Goal: Transaction & Acquisition: Book appointment/travel/reservation

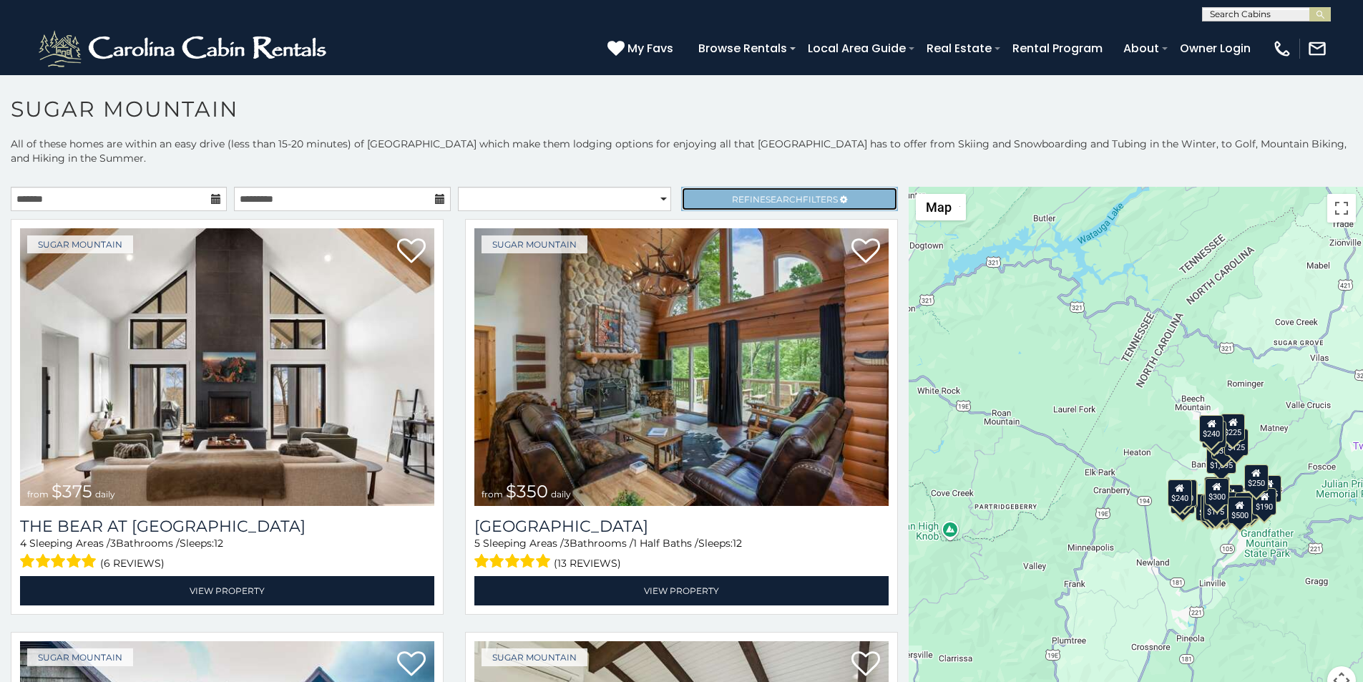
click at [699, 187] on link "Refine Search Filters" at bounding box center [789, 199] width 216 height 24
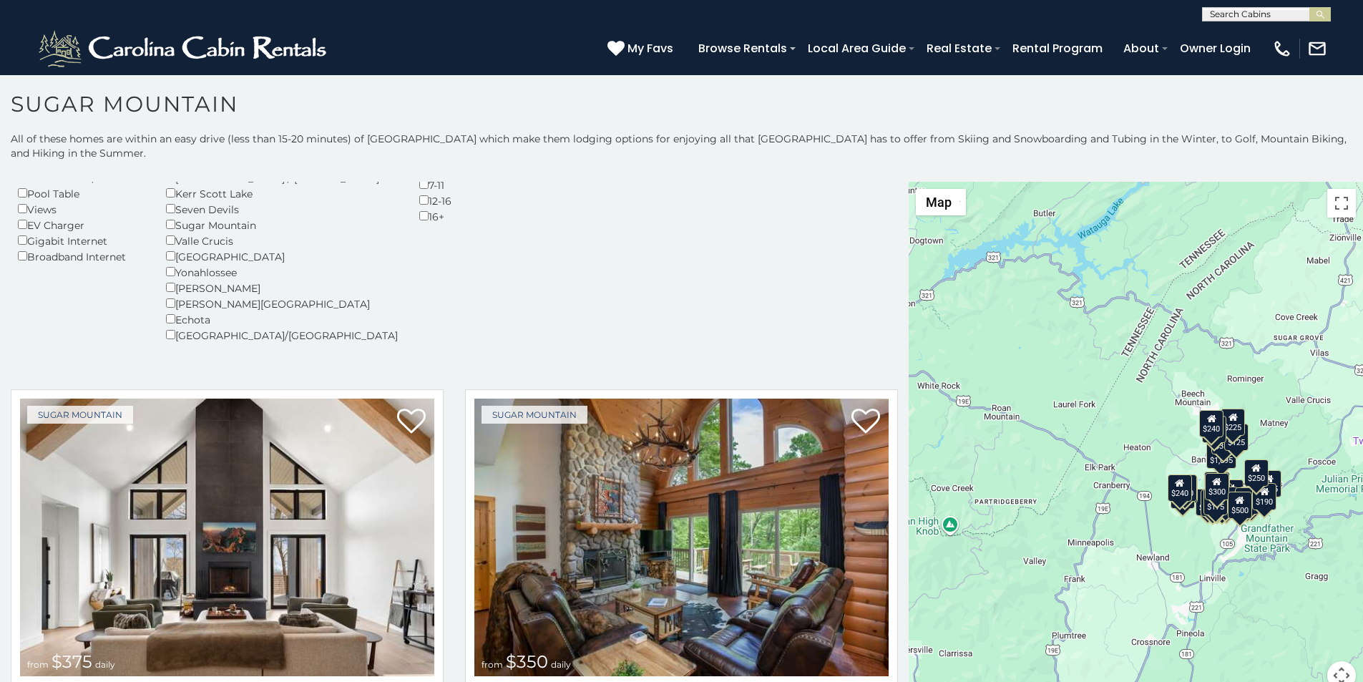
scroll to position [6, 0]
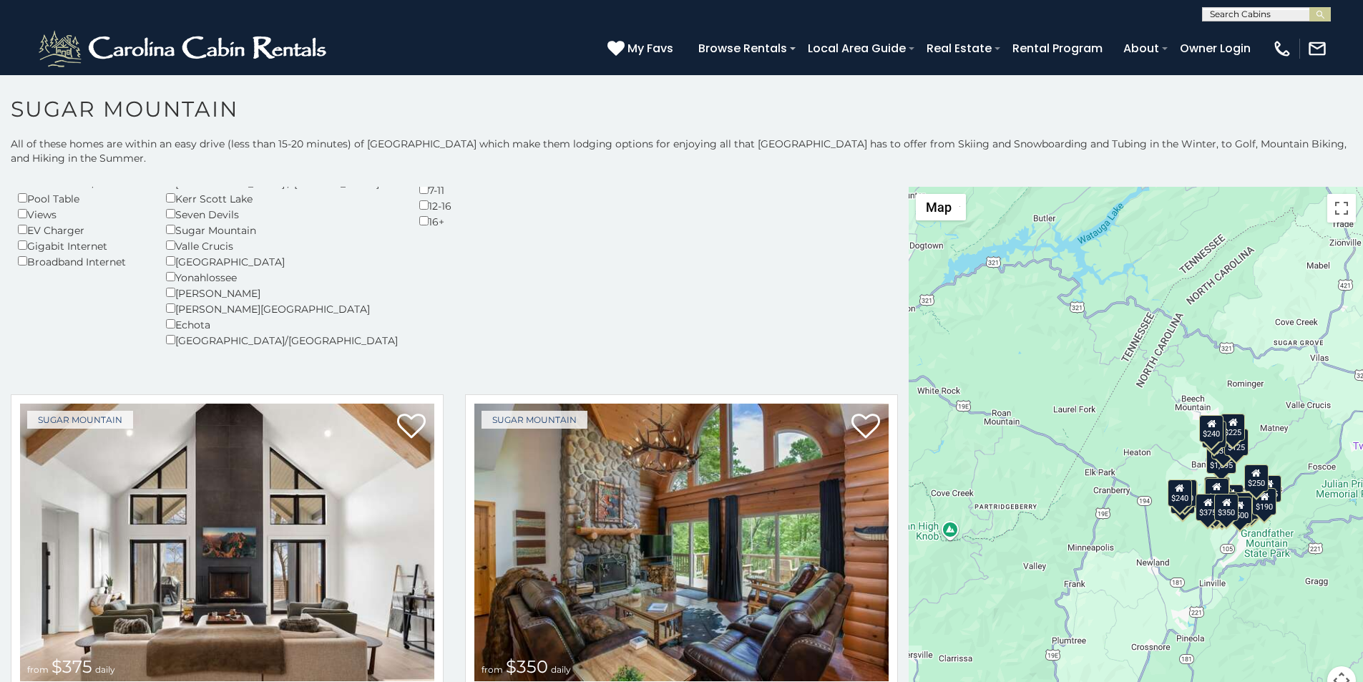
scroll to position [29, 0]
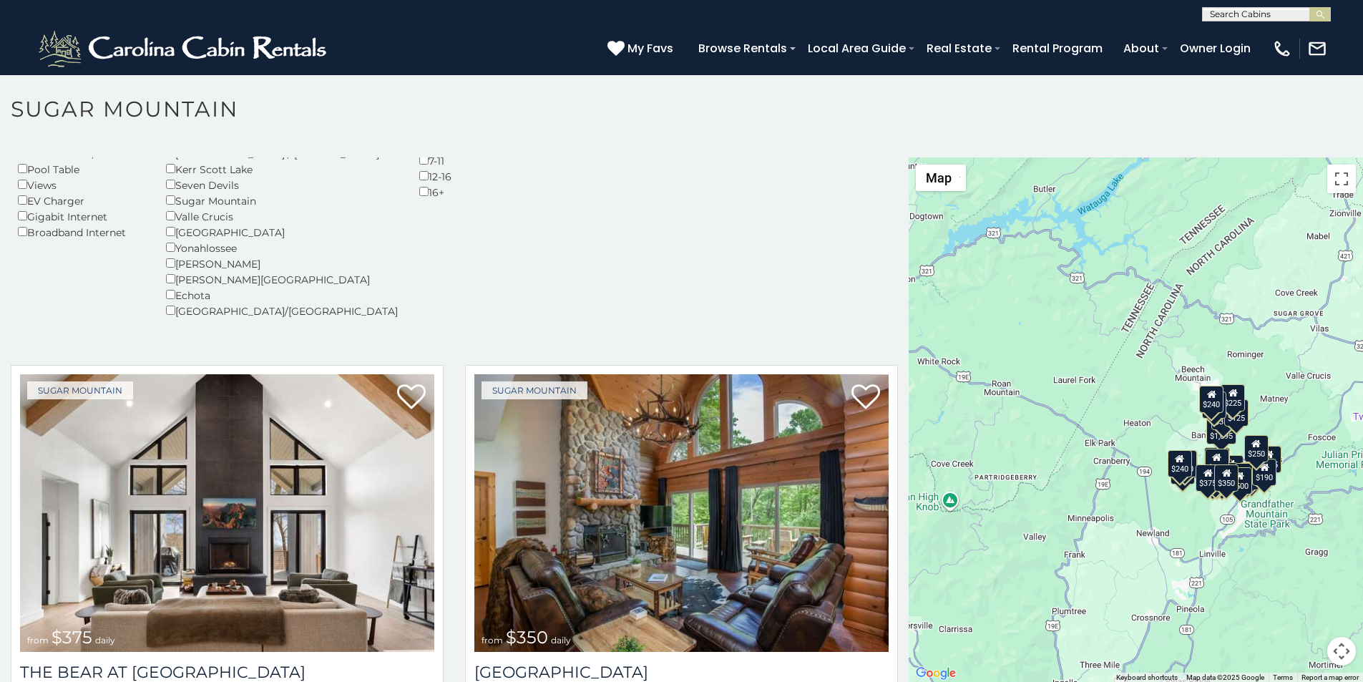
click at [61, 678] on p at bounding box center [681, 426] width 1363 height 539
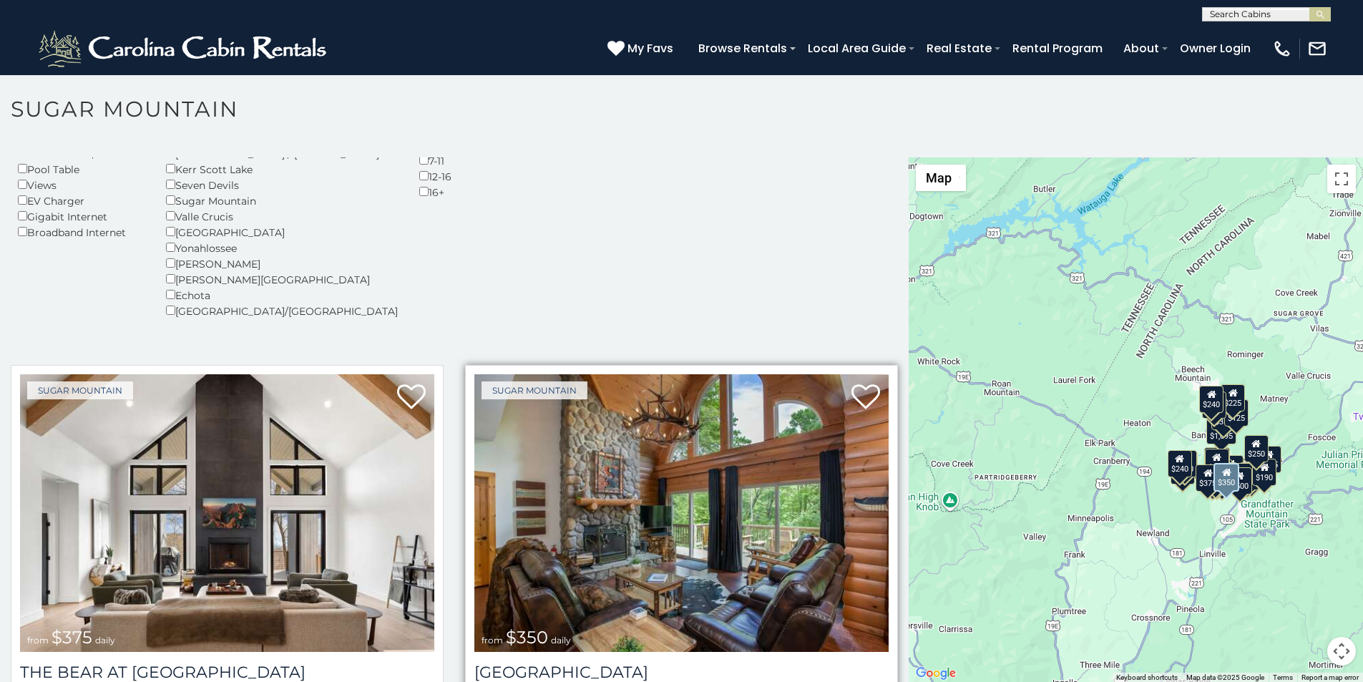
scroll to position [298, 0]
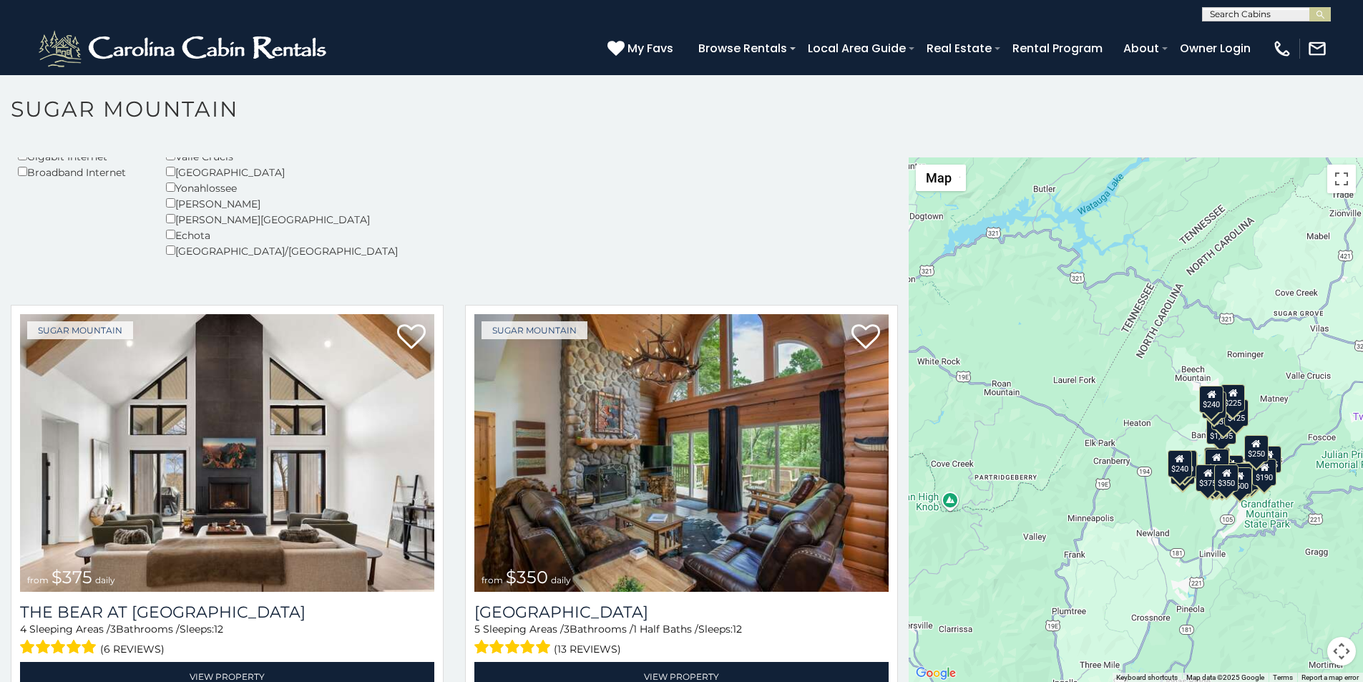
click at [62, 678] on p at bounding box center [681, 426] width 1363 height 539
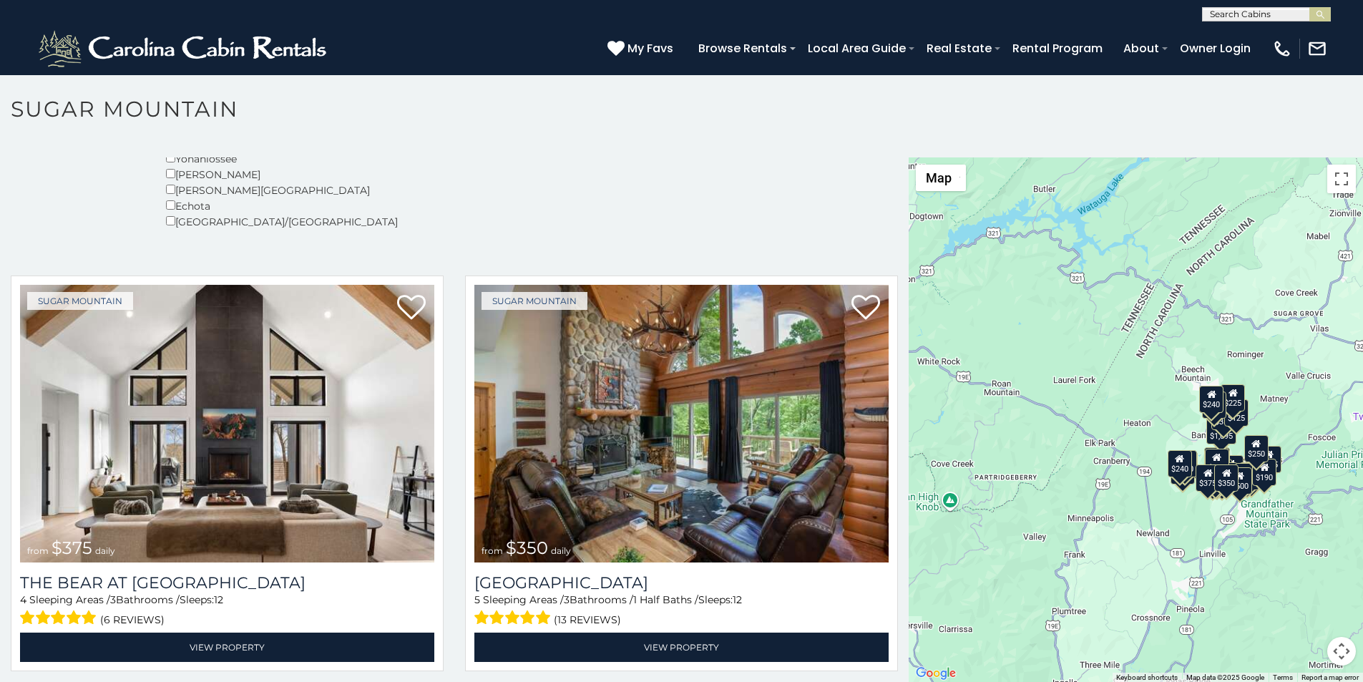
click at [550, 678] on p at bounding box center [681, 426] width 1363 height 539
click at [473, 4] on div "**********" at bounding box center [681, 10] width 1363 height 21
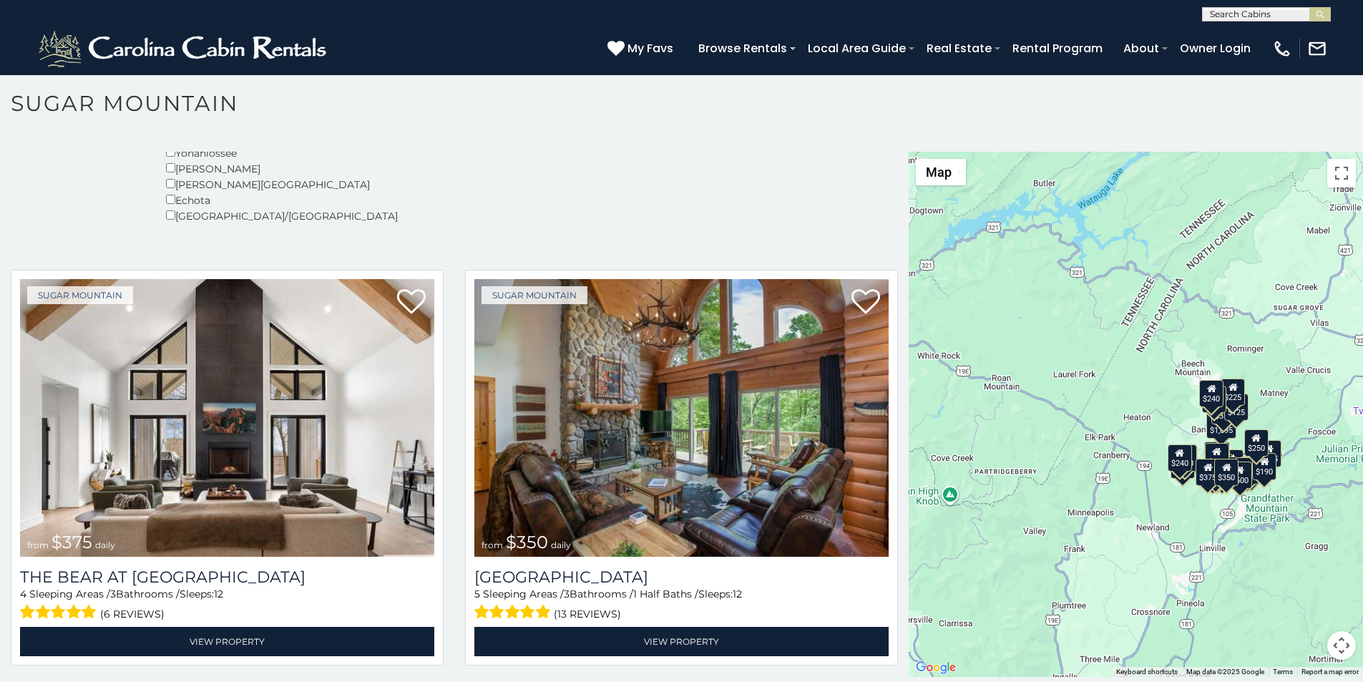
scroll to position [0, 0]
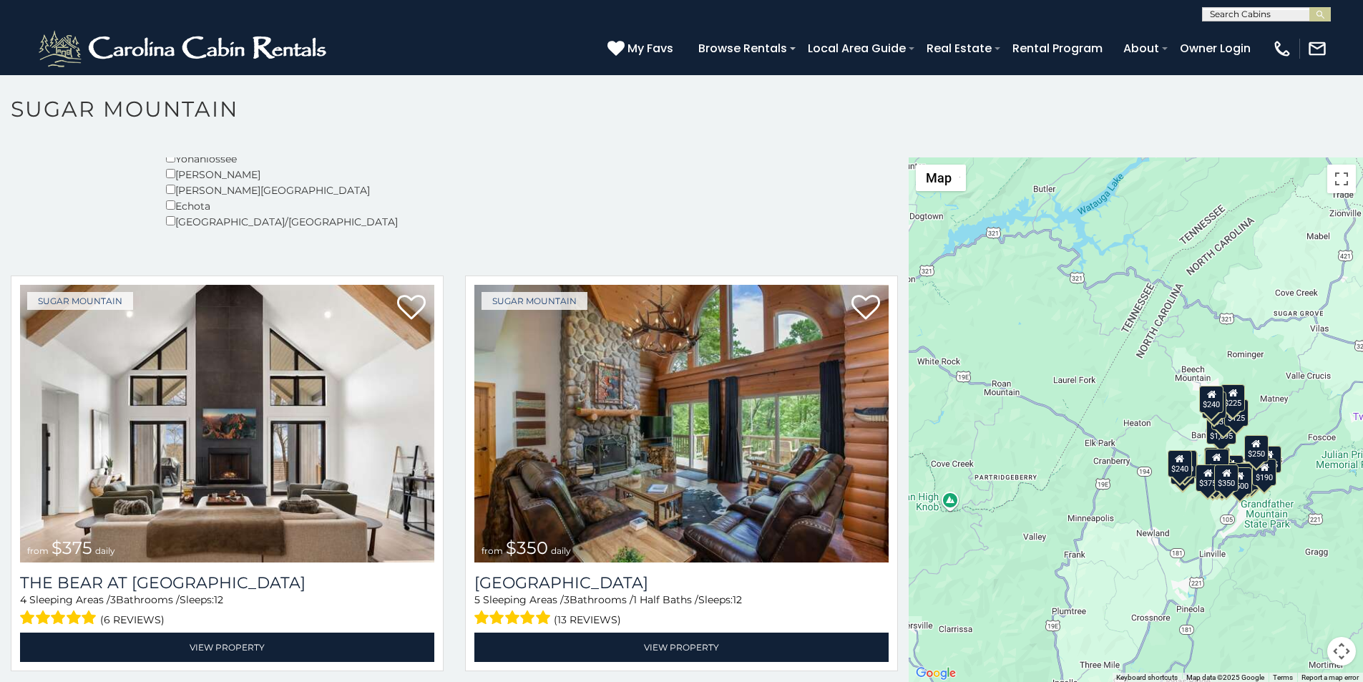
click at [472, 4] on div "**********" at bounding box center [681, 10] width 1363 height 21
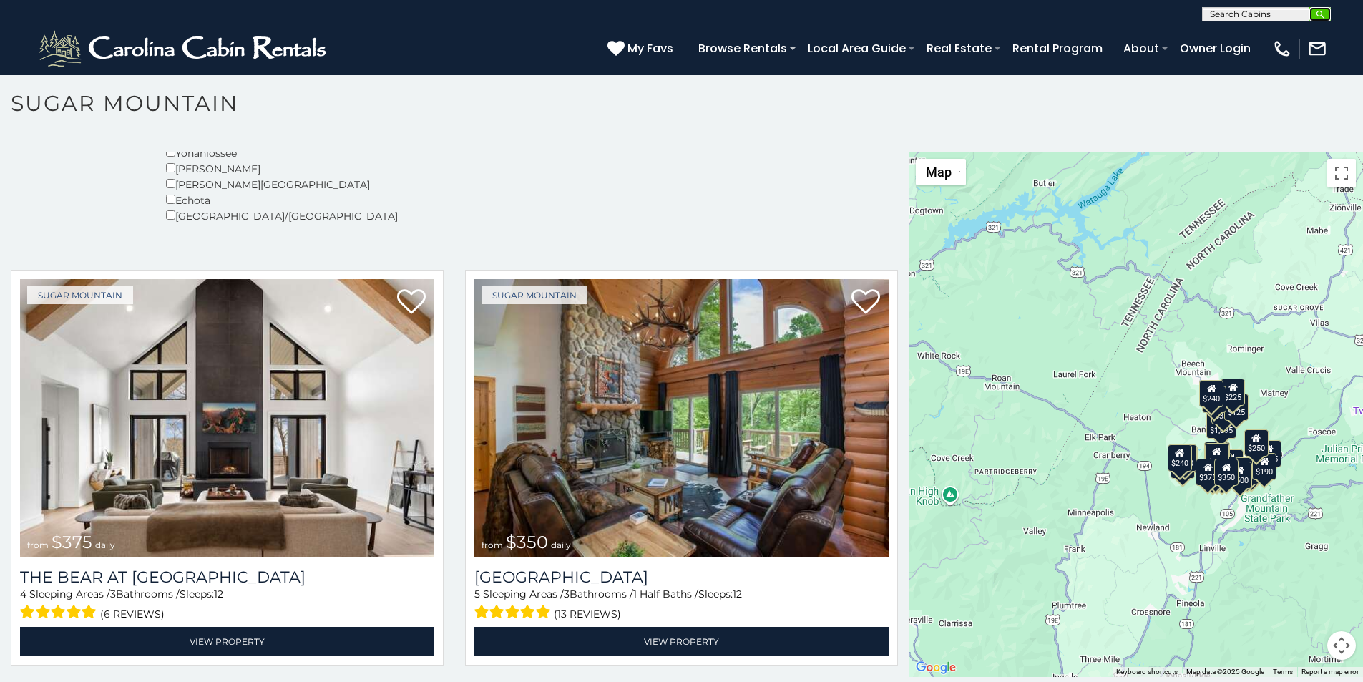
click at [1312, 17] on button "submit" at bounding box center [1319, 14] width 21 height 14
